Goal: Task Accomplishment & Management: Complete application form

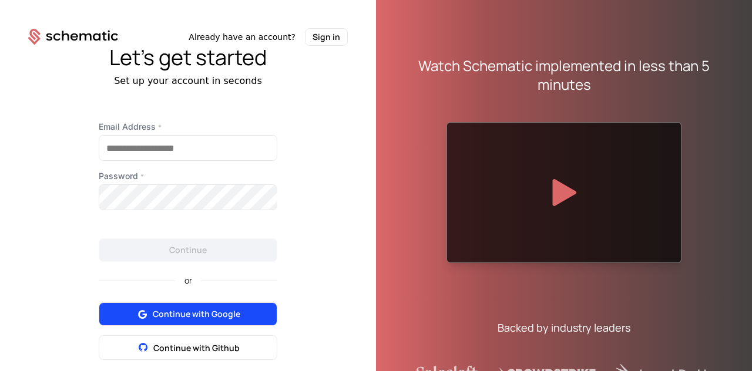
click at [212, 309] on span "Continue with Google" at bounding box center [197, 315] width 88 height 12
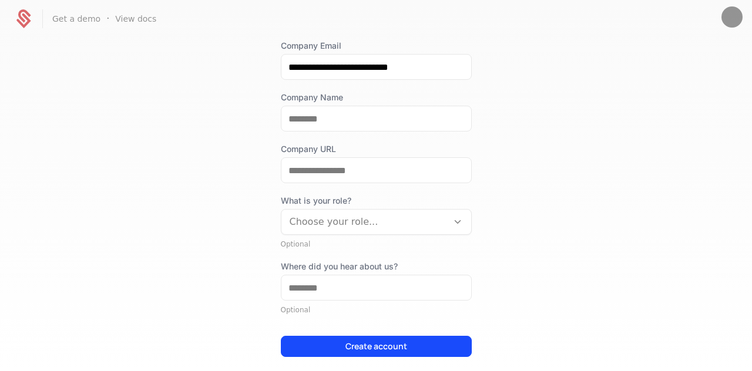
scroll to position [131, 0]
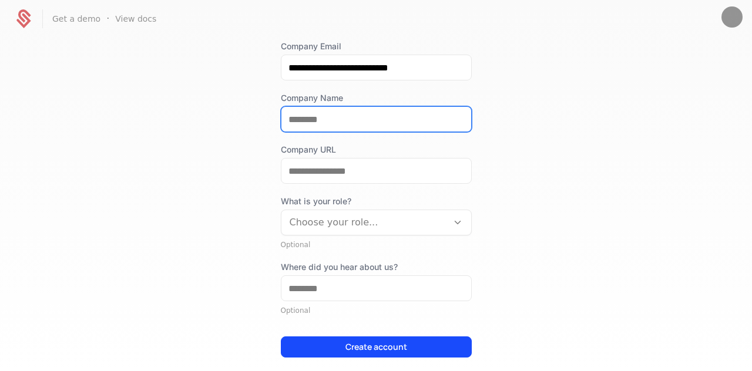
click at [332, 112] on input "Company Name" at bounding box center [377, 119] width 190 height 25
type input "*******"
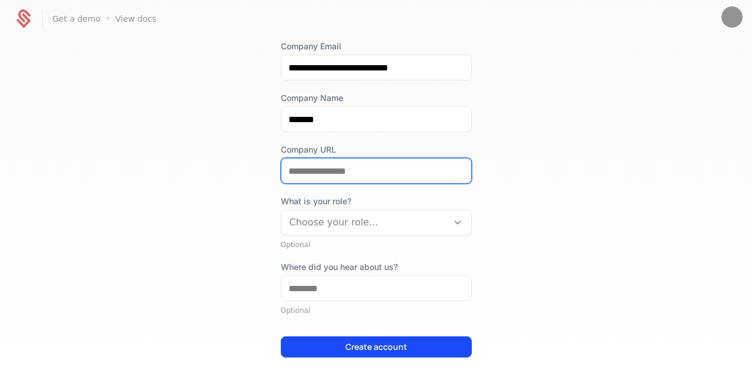
click at [326, 166] on input "Company URL" at bounding box center [377, 171] width 190 height 25
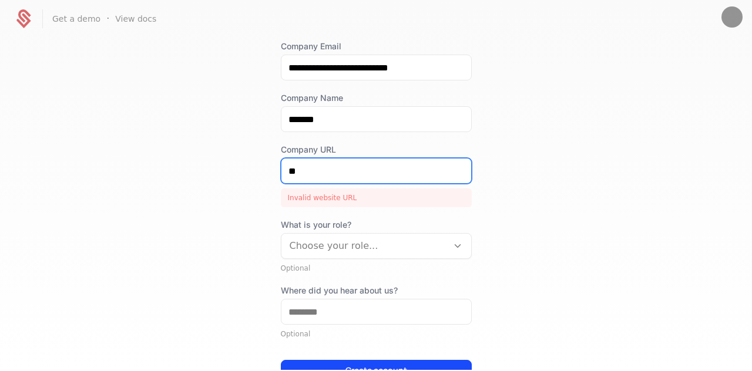
type input "*"
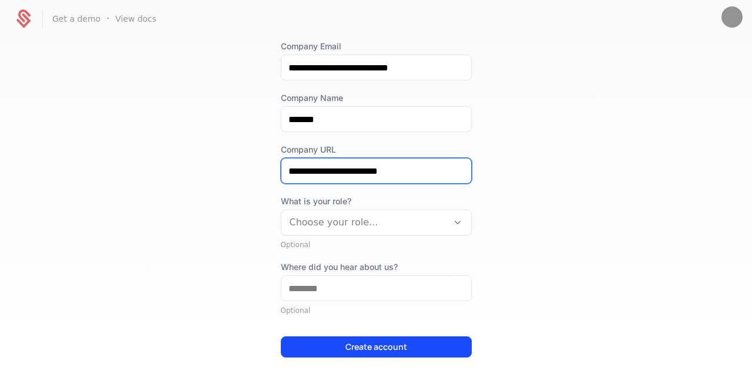
type input "**********"
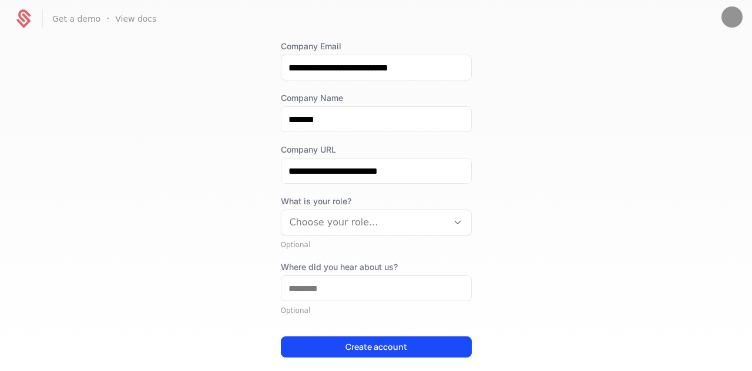
click at [570, 130] on div "**********" at bounding box center [376, 204] width 752 height 333
click at [383, 127] on input "*******" at bounding box center [377, 119] width 190 height 25
type input "*******"
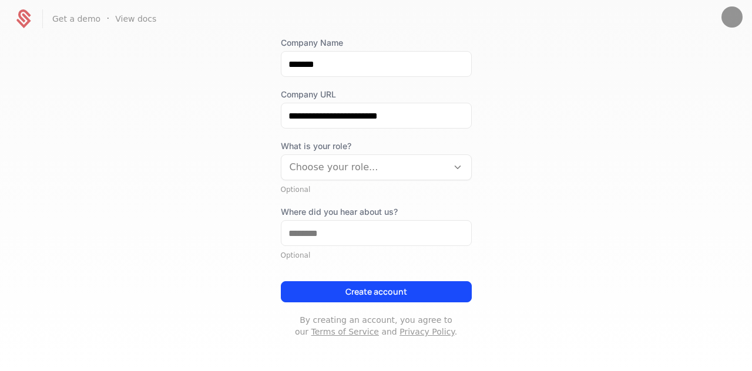
click at [352, 173] on div at bounding box center [365, 167] width 150 height 16
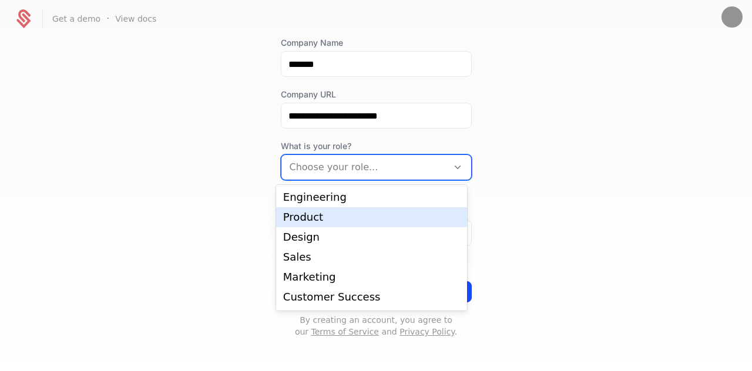
click at [337, 220] on div "Product" at bounding box center [371, 217] width 177 height 11
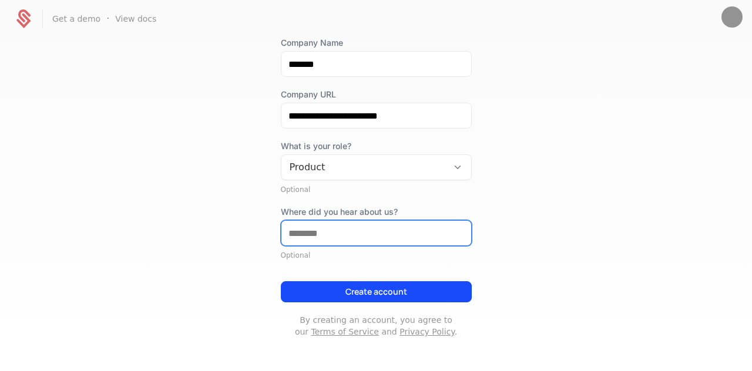
click at [313, 242] on input "Where did you hear about us?" at bounding box center [377, 233] width 190 height 25
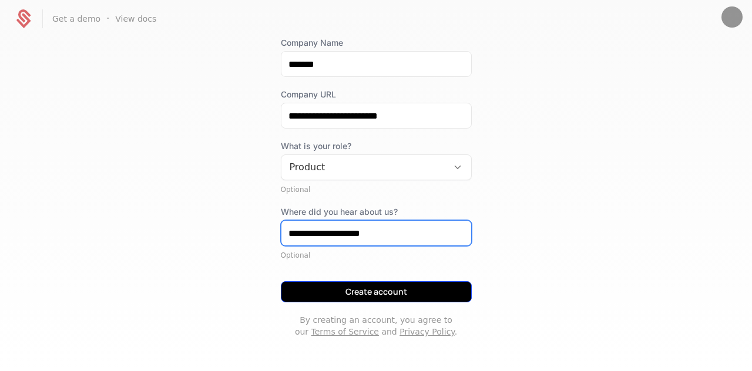
type input "**********"
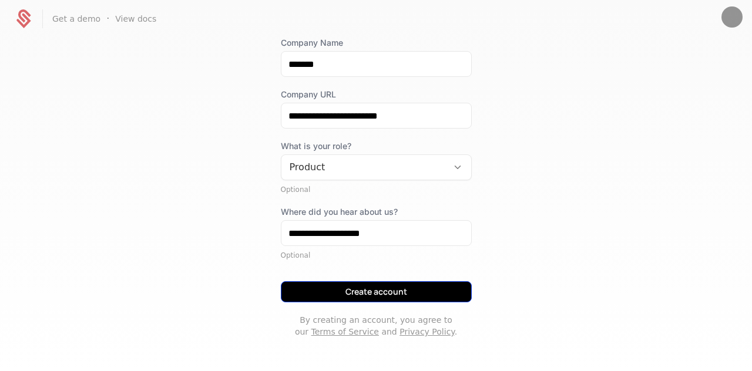
click at [302, 293] on button "Create account" at bounding box center [376, 292] width 191 height 21
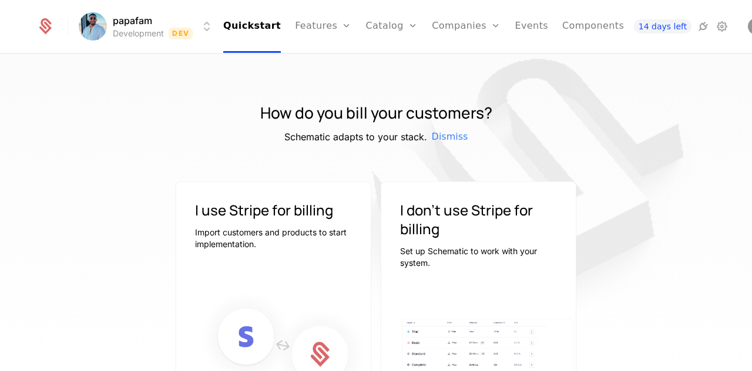
click at [193, 32] on html "papafam Development Dev Quickstart Features Features Flags Catalog Plans Add On…" at bounding box center [376, 185] width 752 height 371
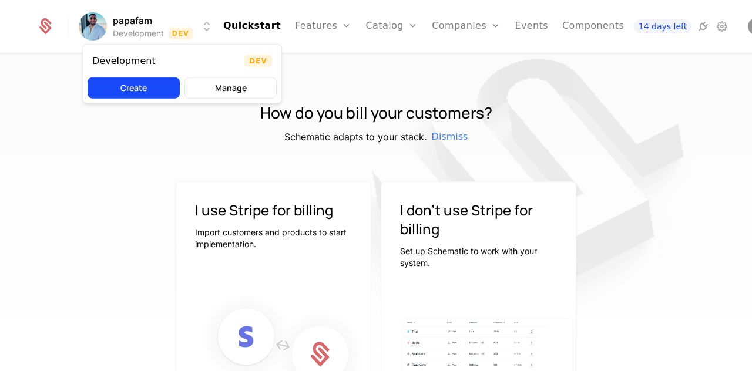
click at [193, 34] on html "papafam Development Dev Quickstart Features Features Flags Catalog Plans Add On…" at bounding box center [376, 185] width 752 height 371
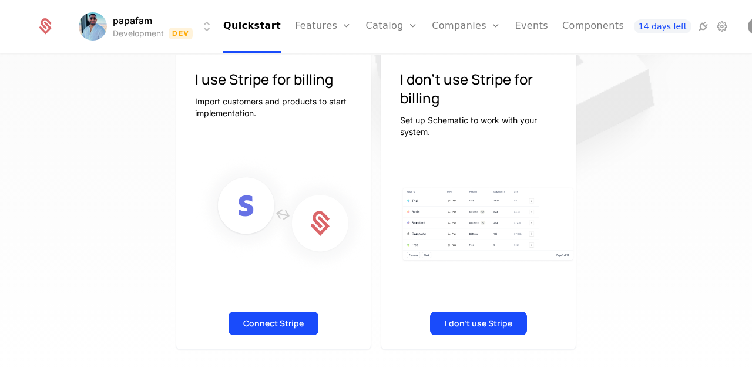
scroll to position [139, 0]
click at [259, 322] on button "Connect Stripe" at bounding box center [274, 324] width 90 height 24
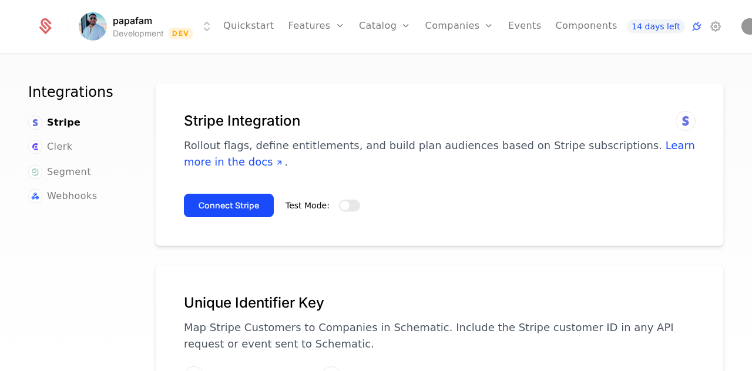
click at [340, 202] on span "button" at bounding box center [344, 205] width 9 height 9
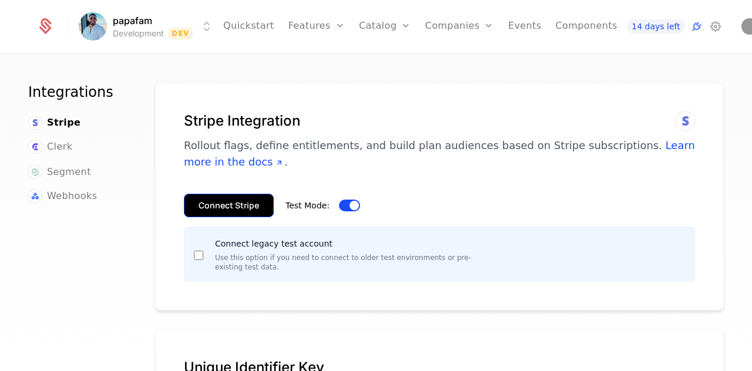
click at [254, 210] on button "Connect Stripe" at bounding box center [229, 206] width 90 height 24
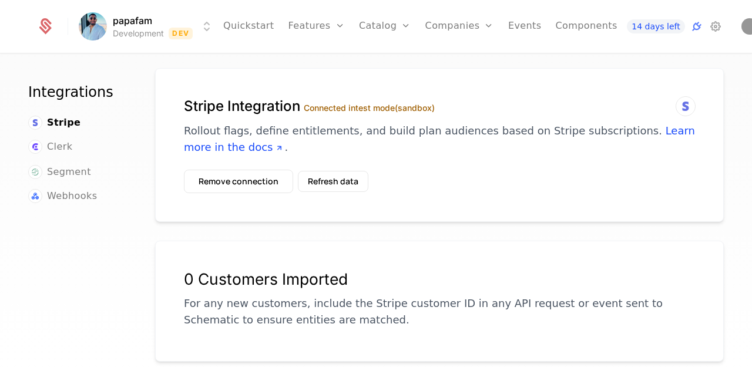
scroll to position [18, 0]
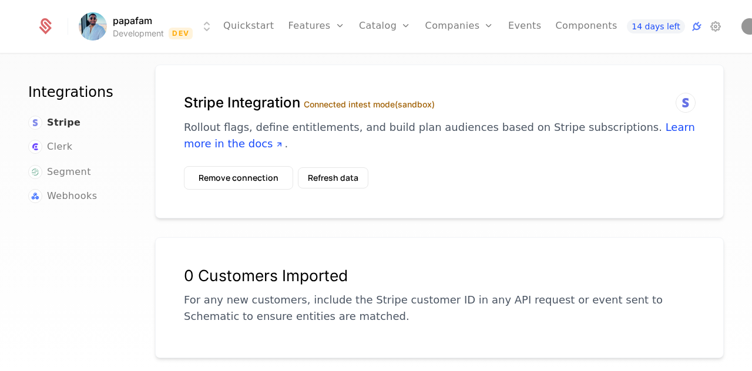
click at [68, 123] on span "Stripe" at bounding box center [64, 123] width 34 height 14
click at [243, 21] on link "Quickstart" at bounding box center [248, 26] width 51 height 53
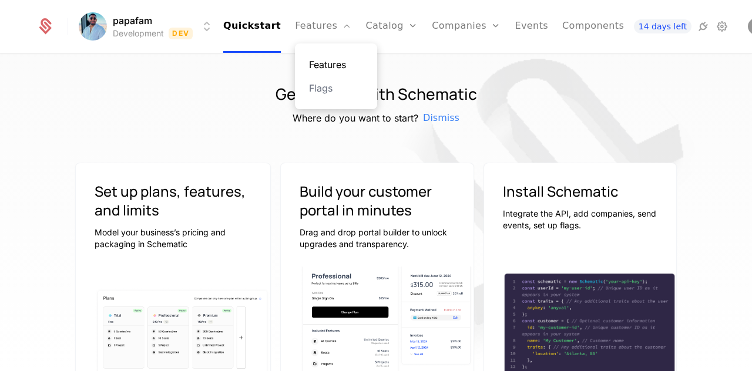
click at [328, 58] on link "Features" at bounding box center [336, 65] width 54 height 14
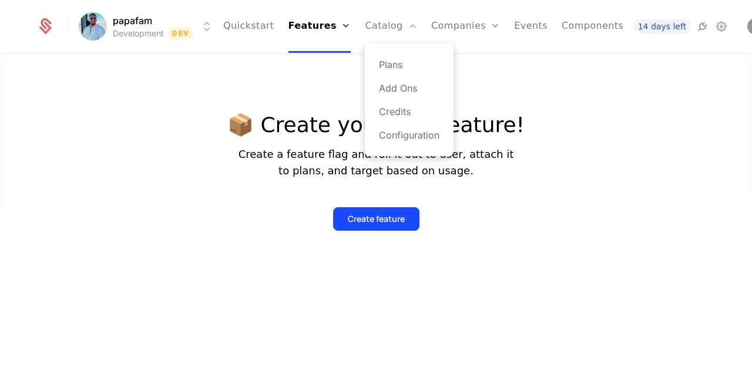
click at [389, 79] on div "Plans Add Ons Credits Configuration" at bounding box center [409, 99] width 89 height 113
click at [389, 68] on link "Plans" at bounding box center [409, 65] width 61 height 14
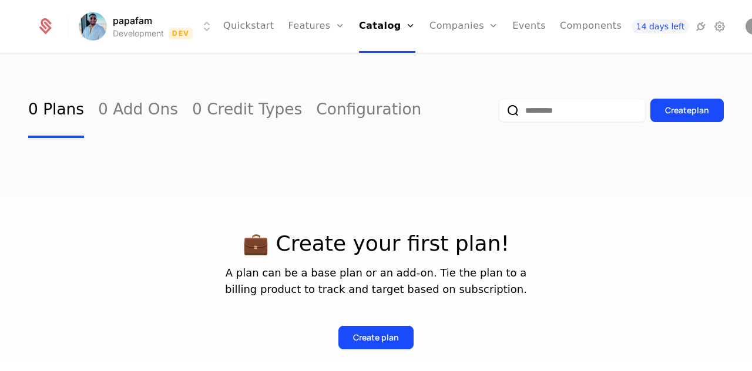
click at [55, 23] on div at bounding box center [52, 27] width 32 height 18
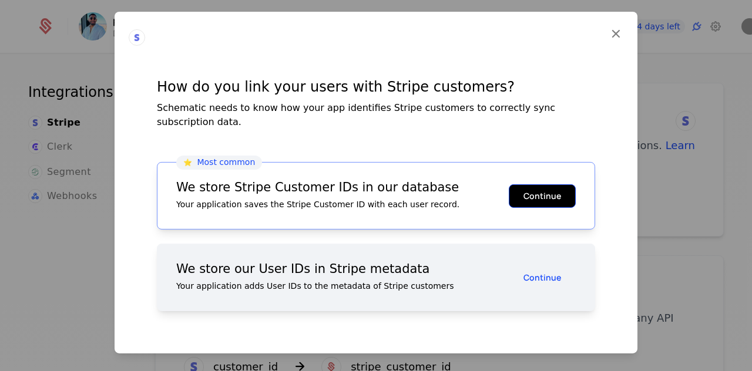
click at [521, 190] on button "Continue" at bounding box center [542, 196] width 67 height 24
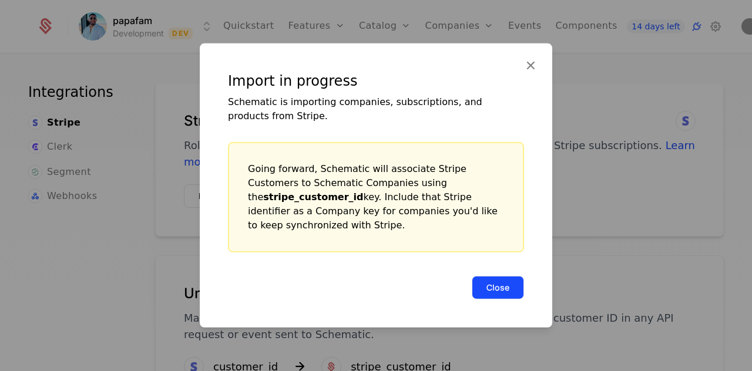
click at [503, 280] on button "Close" at bounding box center [498, 288] width 52 height 24
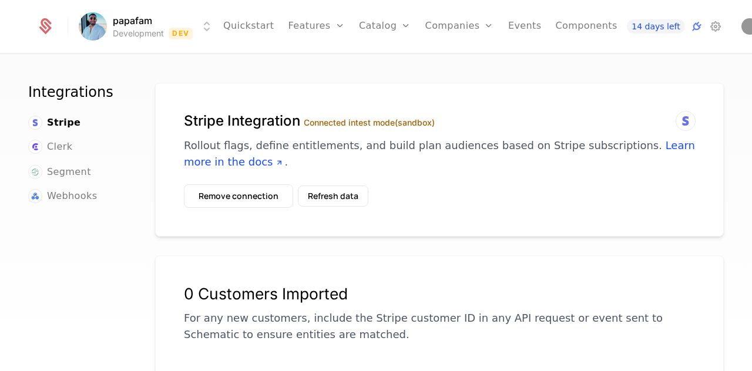
scroll to position [152, 0]
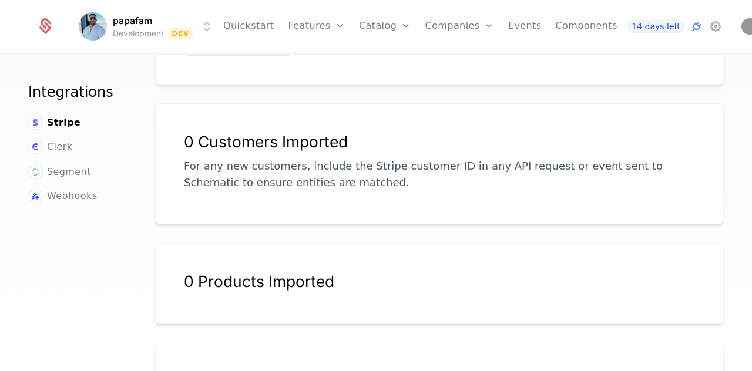
click at [340, 175] on p "For any new customers, include the Stripe customer ID in any API request or eve…" at bounding box center [439, 174] width 511 height 33
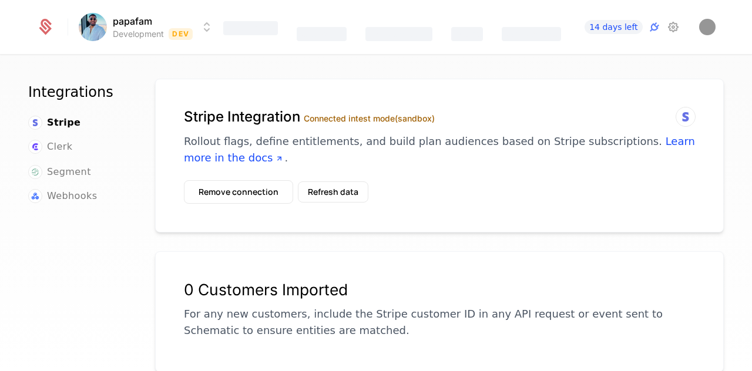
scroll to position [0, 0]
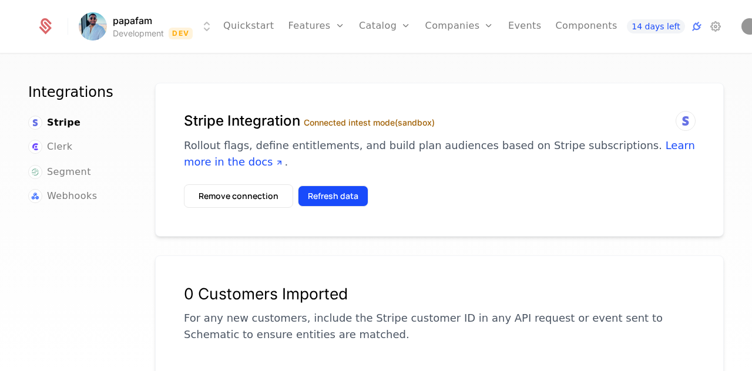
click at [335, 190] on button "Refresh data" at bounding box center [333, 196] width 71 height 21
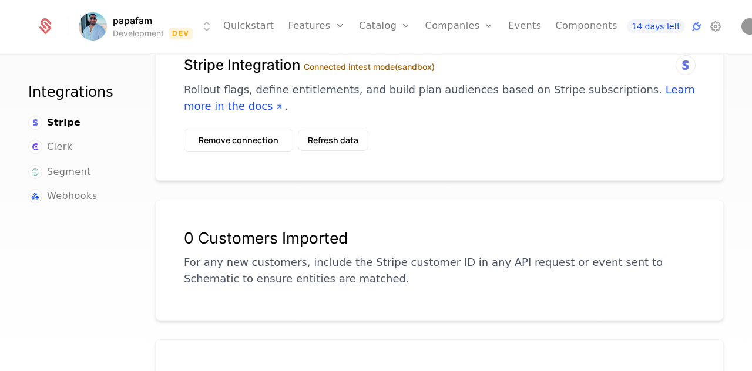
scroll to position [56, 0]
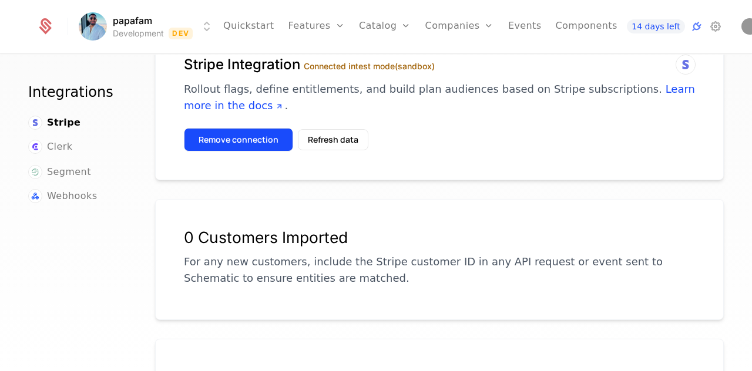
click at [261, 144] on button "Remove connection" at bounding box center [238, 140] width 109 height 24
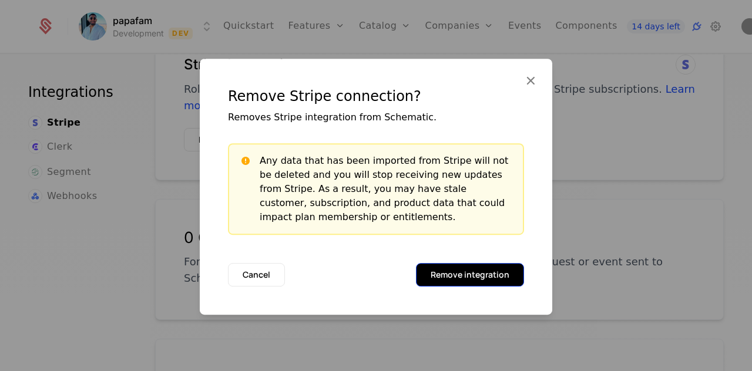
click at [436, 267] on button "Remove integration" at bounding box center [470, 275] width 108 height 24
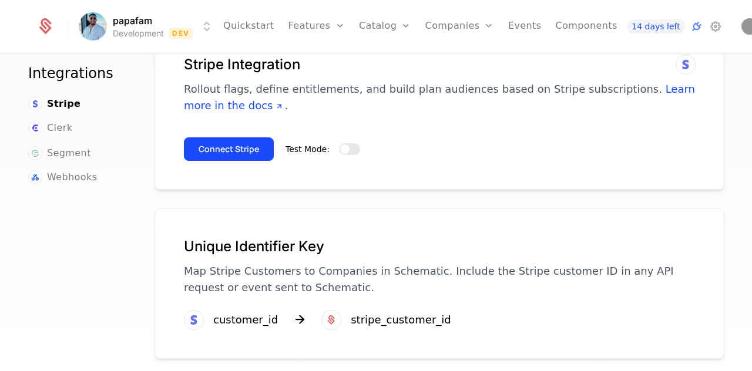
scroll to position [17, 0]
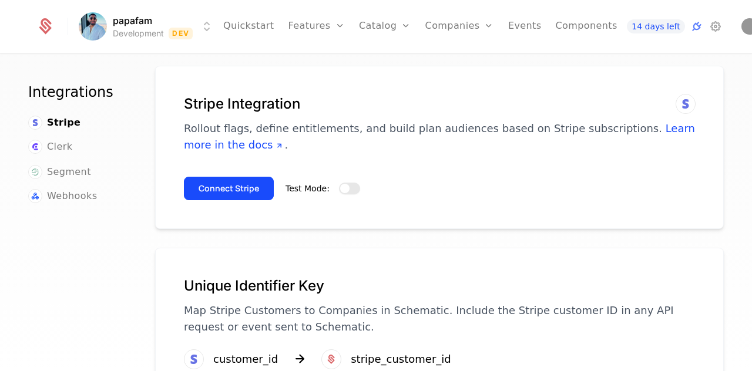
click at [340, 184] on span "button" at bounding box center [344, 188] width 9 height 9
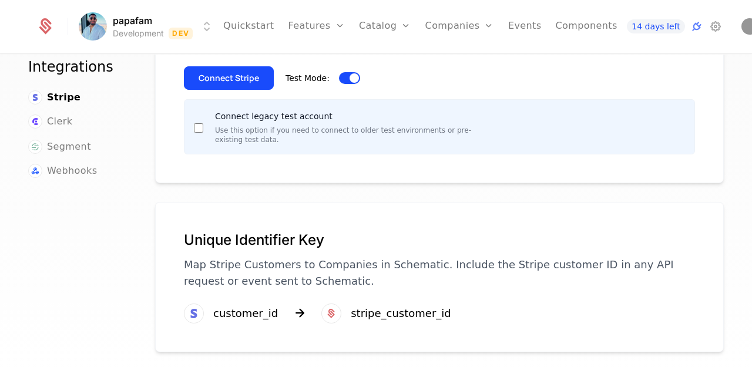
scroll to position [0, 0]
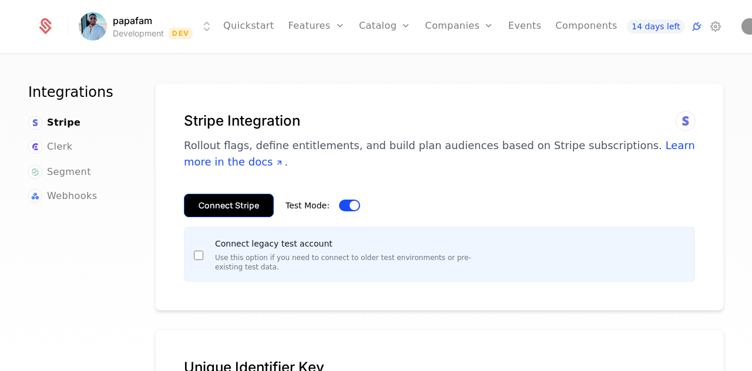
click at [227, 202] on button "Connect Stripe" at bounding box center [229, 206] width 90 height 24
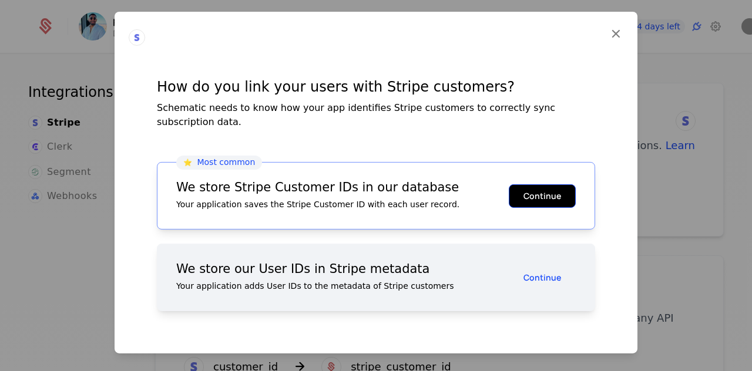
click at [538, 189] on button "Continue" at bounding box center [542, 196] width 67 height 24
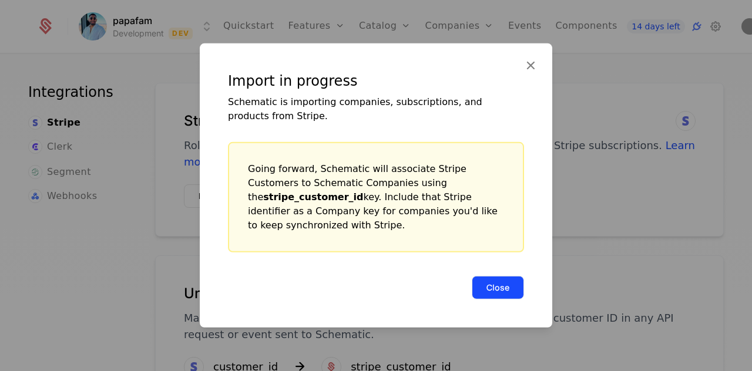
click at [490, 282] on button "Close" at bounding box center [498, 288] width 52 height 24
